Goal: Transaction & Acquisition: Purchase product/service

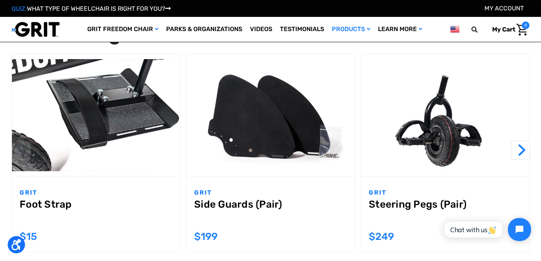
scroll to position [696, 0]
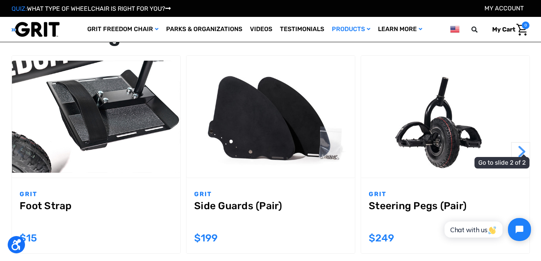
click at [523, 150] on button "Next" at bounding box center [520, 151] width 19 height 19
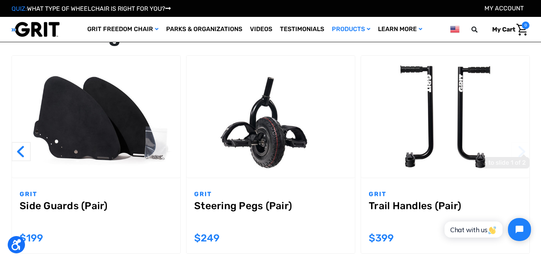
click at [523, 150] on button "Next" at bounding box center [520, 151] width 19 height 19
click at [25, 157] on button "Previous" at bounding box center [21, 151] width 19 height 19
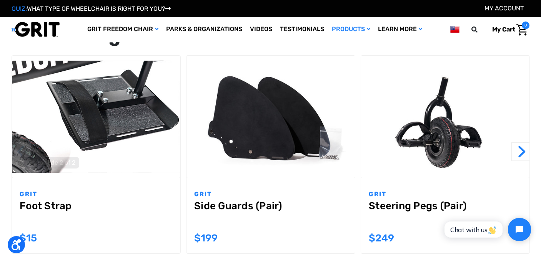
click at [25, 157] on button "Previous" at bounding box center [21, 151] width 19 height 19
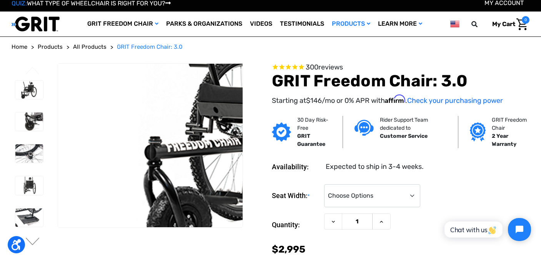
scroll to position [0, 0]
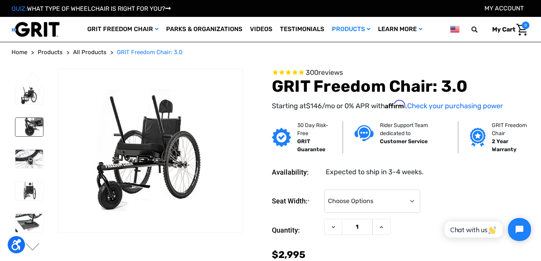
click at [35, 125] on img at bounding box center [29, 127] width 28 height 18
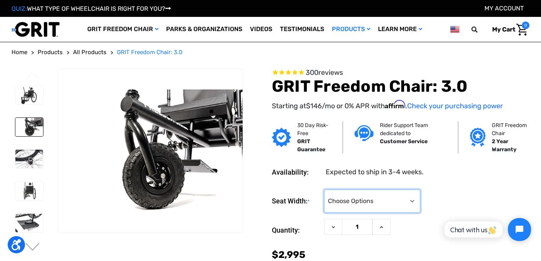
click at [348, 200] on select "Choose Options 16" 18" 20"" at bounding box center [372, 201] width 96 height 23
select select "325"
click at [324, 190] on select "Choose Options 16" 18" 20"" at bounding box center [372, 201] width 96 height 23
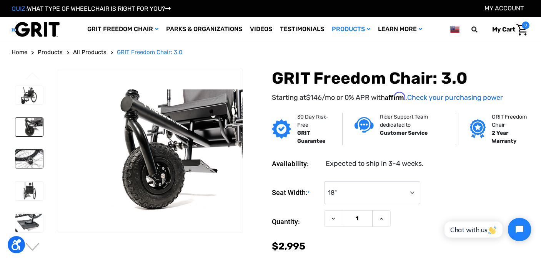
click at [29, 164] on img at bounding box center [29, 159] width 28 height 18
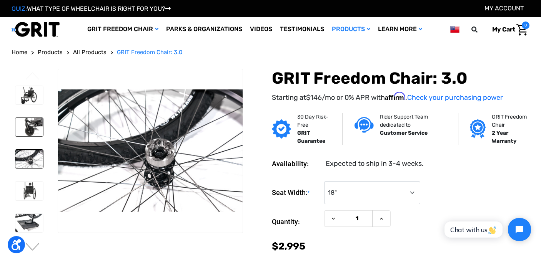
click at [29, 129] on img at bounding box center [29, 127] width 28 height 18
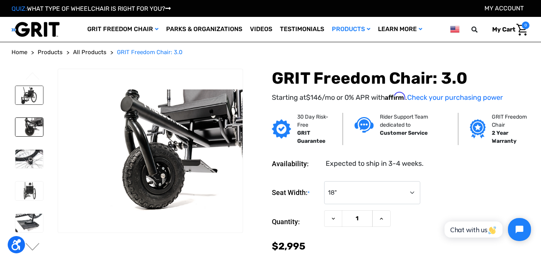
click at [27, 97] on img at bounding box center [29, 95] width 28 height 18
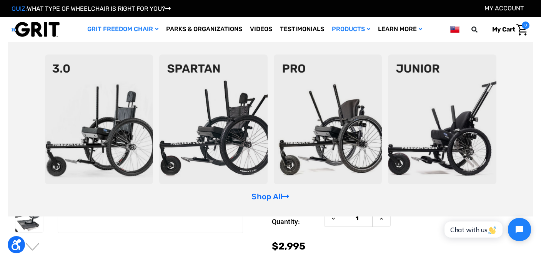
click at [204, 145] on img at bounding box center [213, 120] width 108 height 130
click at [112, 94] on img at bounding box center [99, 120] width 108 height 130
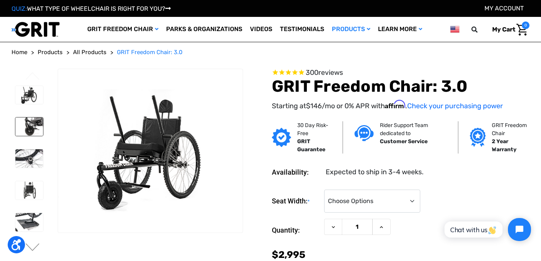
click at [35, 128] on img at bounding box center [29, 127] width 28 height 18
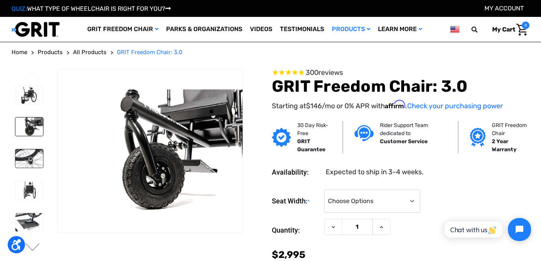
click at [30, 163] on img at bounding box center [29, 159] width 28 height 18
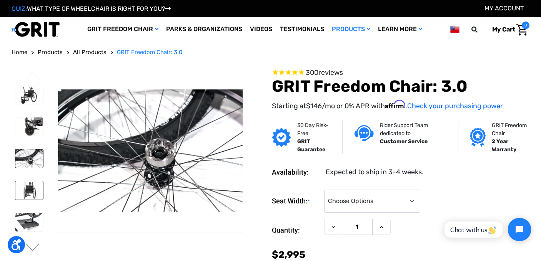
click at [31, 186] on img at bounding box center [29, 190] width 28 height 18
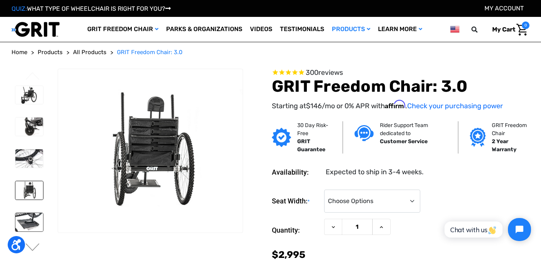
click at [30, 222] on img at bounding box center [29, 222] width 28 height 18
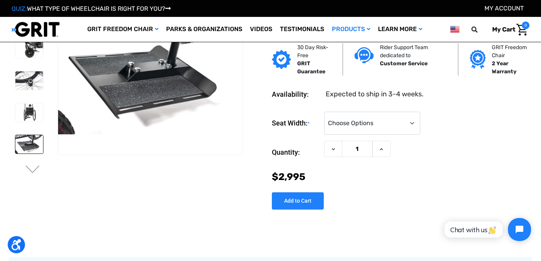
scroll to position [36, 0]
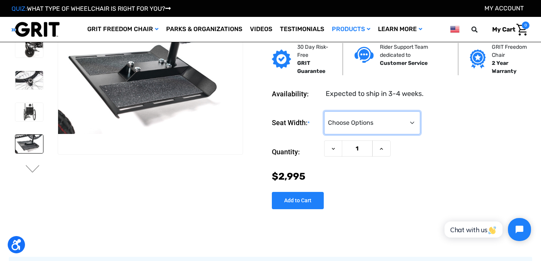
click at [398, 120] on select "Choose Options 16" 18" 20"" at bounding box center [372, 122] width 96 height 23
select select "325"
click at [324, 111] on select "Choose Options 16" 18" 20"" at bounding box center [372, 122] width 96 height 23
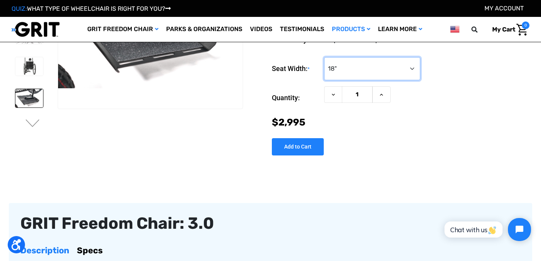
scroll to position [0, 0]
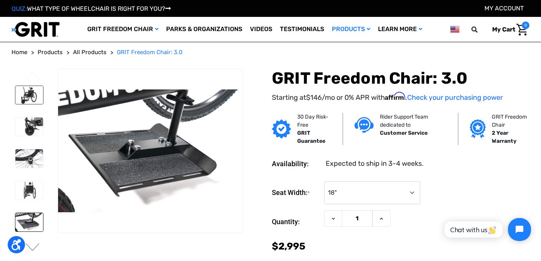
click at [33, 99] on img at bounding box center [29, 95] width 28 height 18
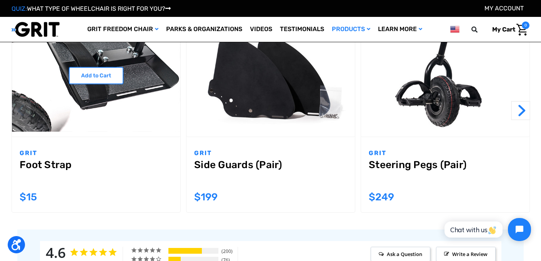
scroll to position [736, 0]
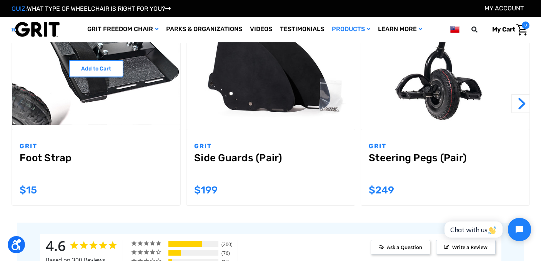
click at [108, 175] on link "Foot Strap" at bounding box center [96, 166] width 153 height 28
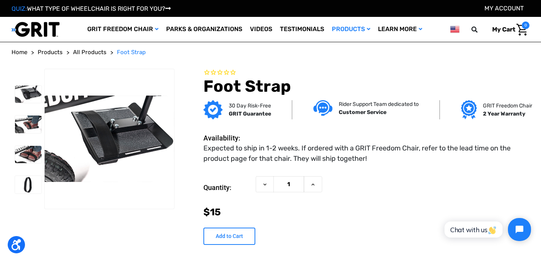
click at [229, 234] on input "Add to Cart" at bounding box center [229, 236] width 52 height 17
type input "Add to Cart"
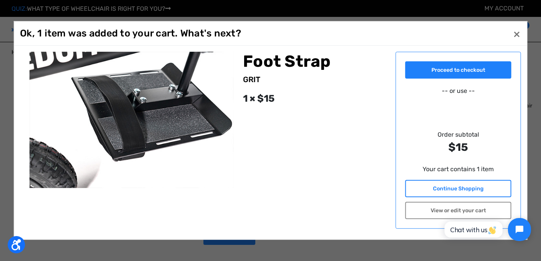
click at [447, 188] on link "Continue Shopping" at bounding box center [458, 188] width 106 height 17
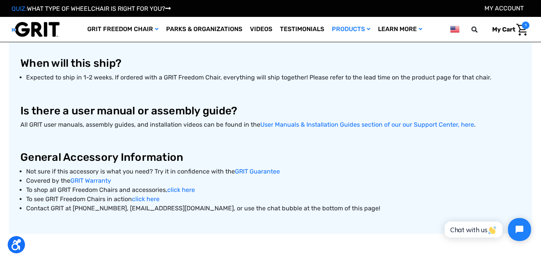
scroll to position [440, 0]
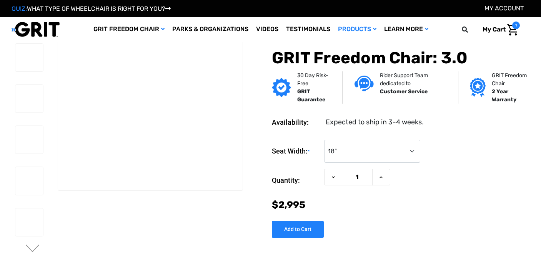
select select "325"
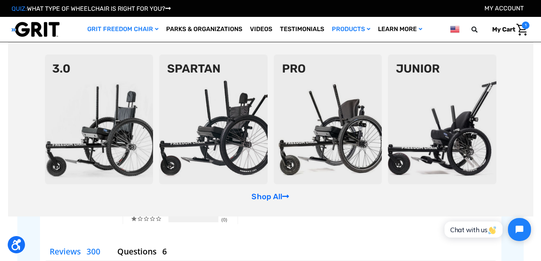
scroll to position [832, 0]
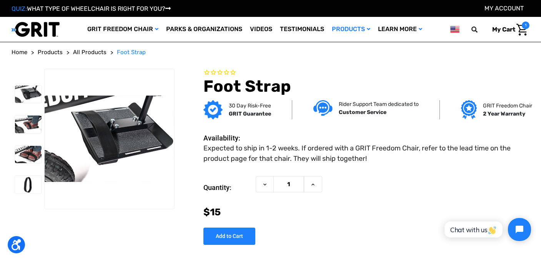
click at [98, 52] on span "All Products" at bounding box center [89, 52] width 33 height 7
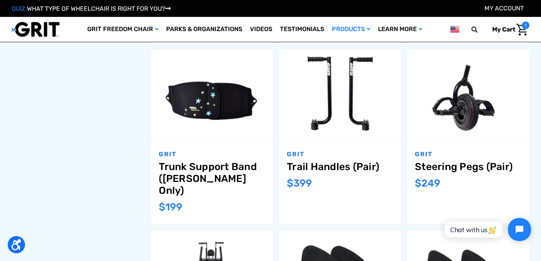
scroll to position [619, 0]
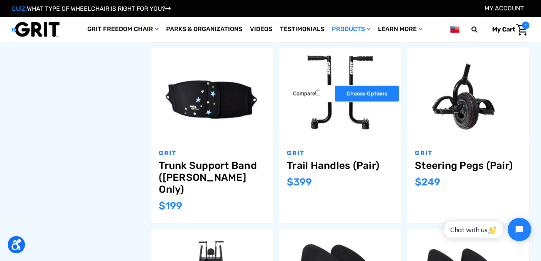
click at [354, 93] on link "Choose Options" at bounding box center [366, 93] width 65 height 17
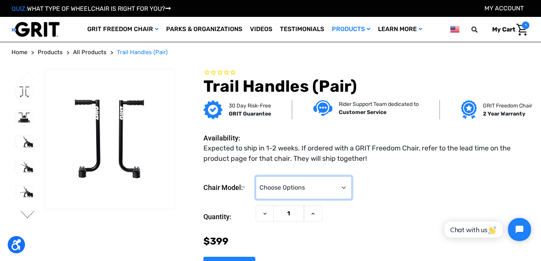
click at [327, 183] on select "Choose Options 3.0 / Spartan / KBF Active / CAF Sport Pro / CAF Pro Junior / CA…" at bounding box center [304, 187] width 96 height 23
select select "339"
click at [256, 176] on select "Choose Options 3.0 / Spartan / KBF Active / CAF Sport Pro / CAF Pro Junior / CA…" at bounding box center [304, 187] width 96 height 23
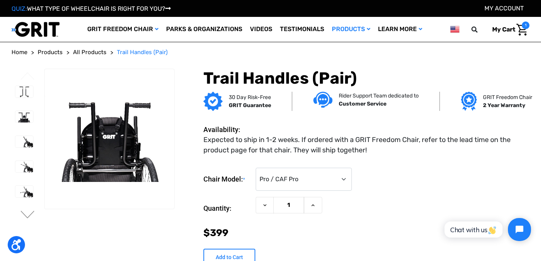
click at [244, 254] on input "Add to Cart" at bounding box center [229, 257] width 52 height 17
type input "Add to Cart"
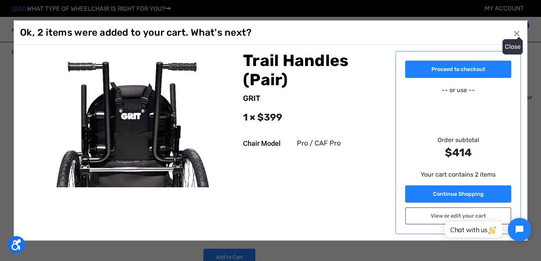
click at [513, 39] on button "Close ×" at bounding box center [517, 33] width 12 height 12
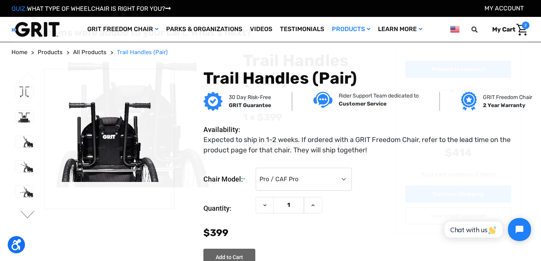
scroll to position [5, 0]
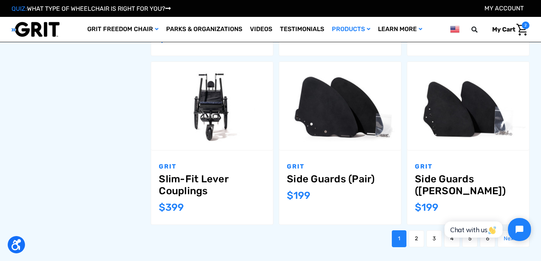
scroll to position [789, 0]
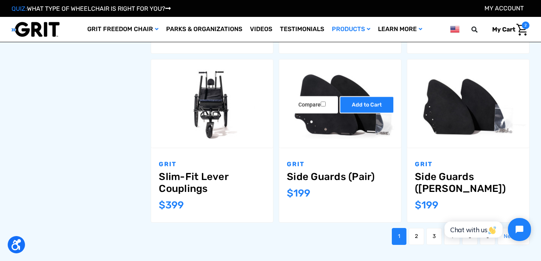
click at [363, 97] on link "Add to Cart" at bounding box center [366, 105] width 55 height 17
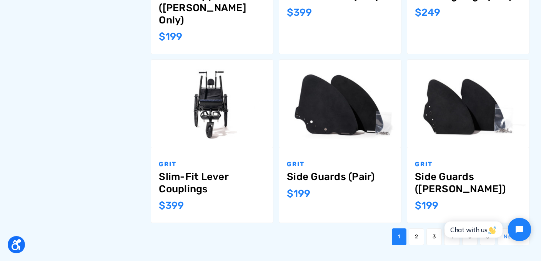
click at [406, 229] on ul "1 2 3 4 5 6 Next" at bounding box center [457, 237] width 143 height 17
click at [414, 229] on link "2" at bounding box center [416, 237] width 15 height 17
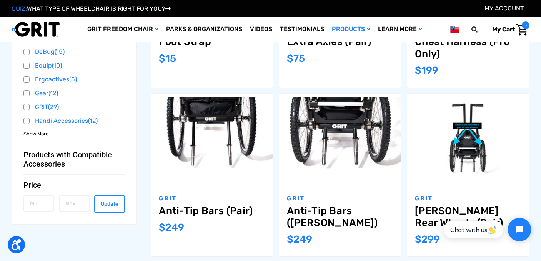
scroll to position [405, 0]
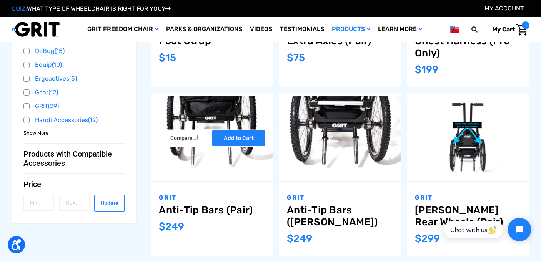
click at [234, 136] on link "Add to Cart" at bounding box center [238, 138] width 55 height 17
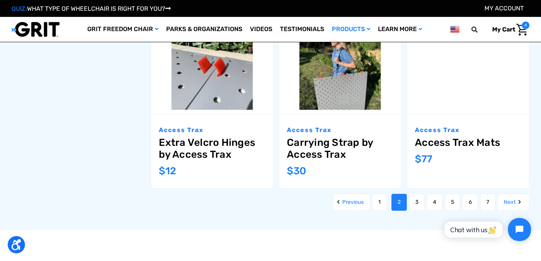
scroll to position [813, 0]
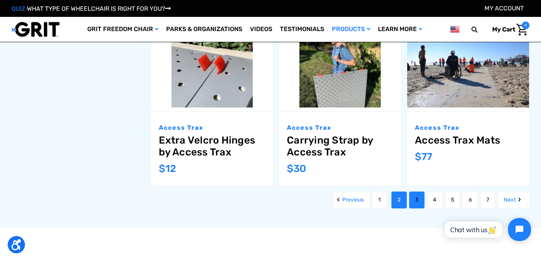
click at [417, 204] on link "3" at bounding box center [416, 200] width 15 height 17
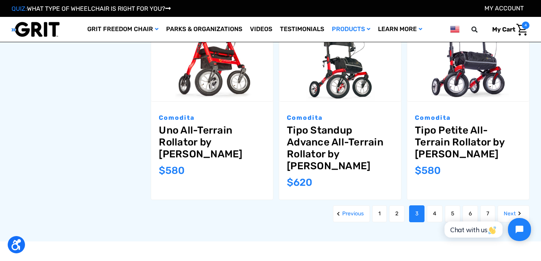
scroll to position [885, 0]
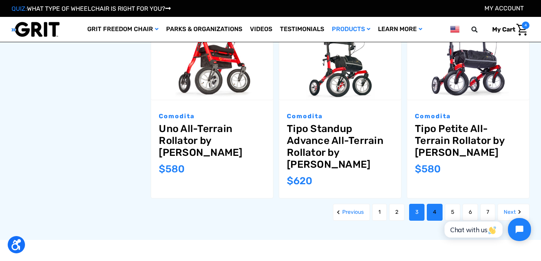
click at [434, 204] on link "4" at bounding box center [435, 212] width 16 height 17
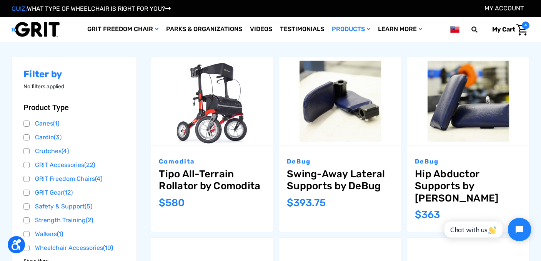
scroll to position [103, 0]
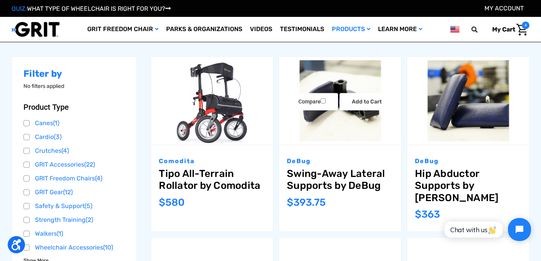
click at [351, 176] on link "Swing-Away Lateral Supports by DeBug" at bounding box center [340, 180] width 107 height 24
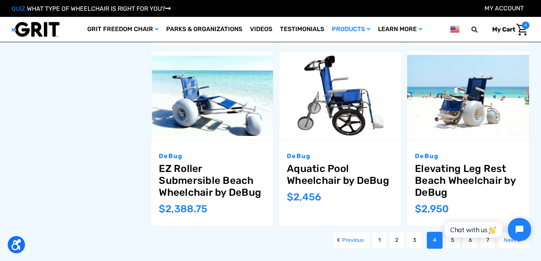
scroll to position [834, 0]
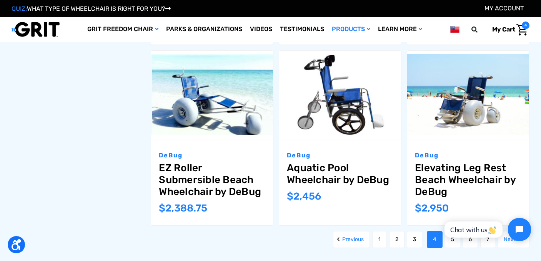
click at [448, 216] on html "Chat with us" at bounding box center [487, 230] width 102 height 36
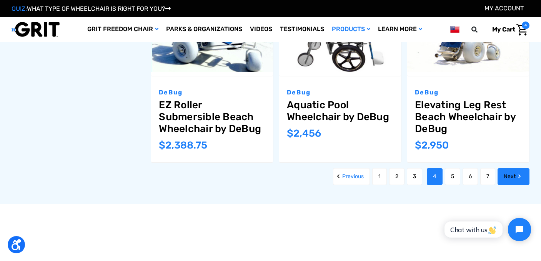
scroll to position [904, 0]
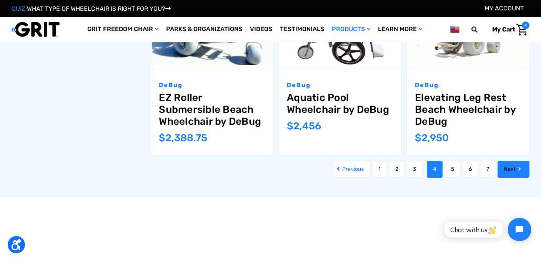
click at [514, 161] on link "Next" at bounding box center [514, 169] width 32 height 17
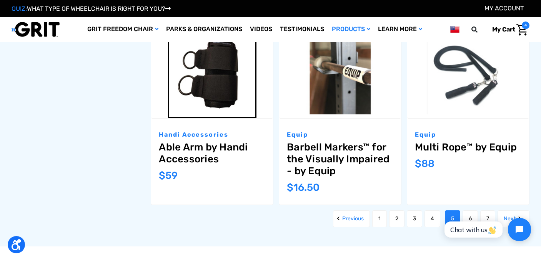
scroll to position [857, 0]
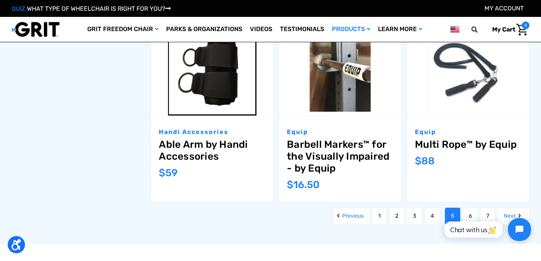
click at [503, 216] on html "Chat with us" at bounding box center [487, 230] width 102 height 36
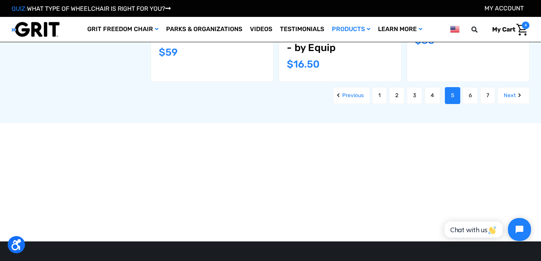
scroll to position [975, 0]
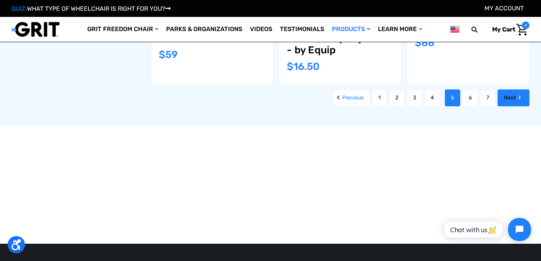
click at [506, 103] on link "Next" at bounding box center [514, 98] width 32 height 17
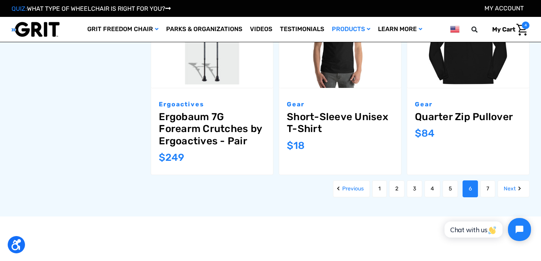
scroll to position [856, 0]
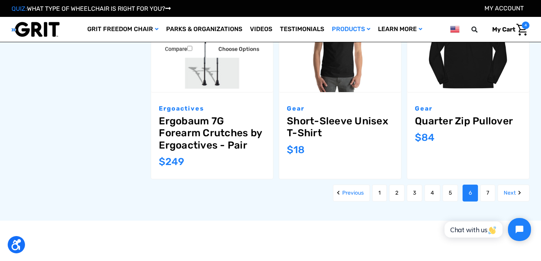
click at [184, 139] on link "Ergobaum 7G Forearm Crutches by Ergoactives - Pair" at bounding box center [212, 133] width 107 height 36
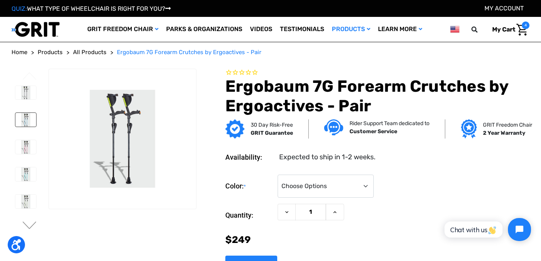
click at [25, 121] on img at bounding box center [25, 120] width 21 height 14
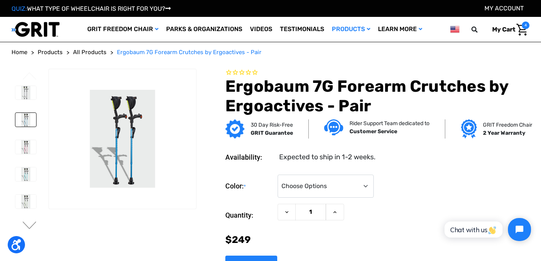
click at [25, 140] on li at bounding box center [26, 147] width 28 height 22
click at [23, 150] on img at bounding box center [25, 147] width 21 height 14
click at [22, 171] on img at bounding box center [25, 175] width 21 height 14
click at [33, 95] on img at bounding box center [25, 93] width 21 height 14
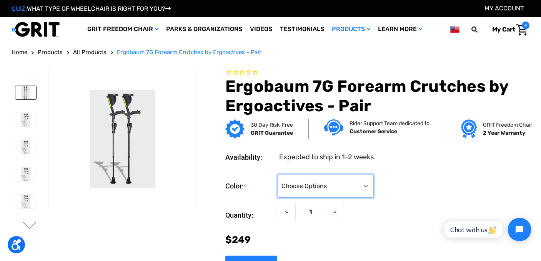
click at [293, 190] on select "Choose Options Aquamarine (Unavailable) Black Blue Gold (Unavailable) Green Pur…" at bounding box center [326, 186] width 96 height 23
select select "568"
click at [278, 175] on select "Choose Options Aquamarine (Unavailable) Black Blue Gold (Unavailable) Green Pur…" at bounding box center [326, 186] width 96 height 23
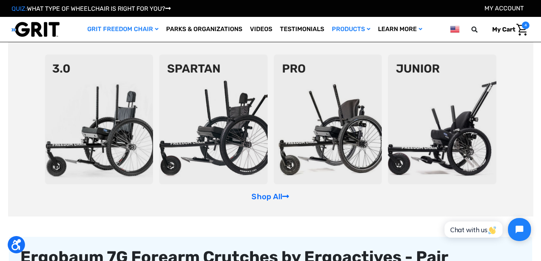
scroll to position [34, 0]
